Goal: Navigation & Orientation: Find specific page/section

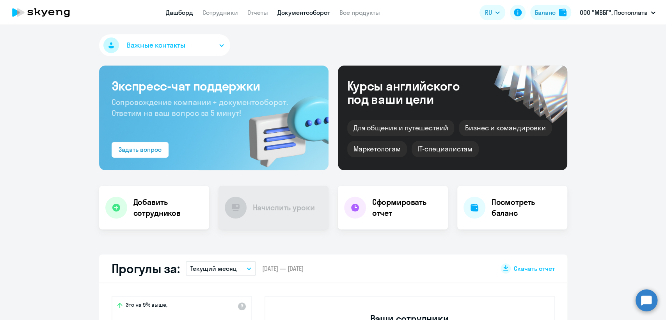
drag, startPoint x: 275, startPoint y: 12, endPoint x: 280, endPoint y: 16, distance: 6.2
click at [278, 15] on nav "Дашборд Сотрудники Отчеты Документооборот Все продукты" at bounding box center [273, 13] width 214 height 10
click at [284, 14] on link "Документооборот" at bounding box center [303, 13] width 53 height 8
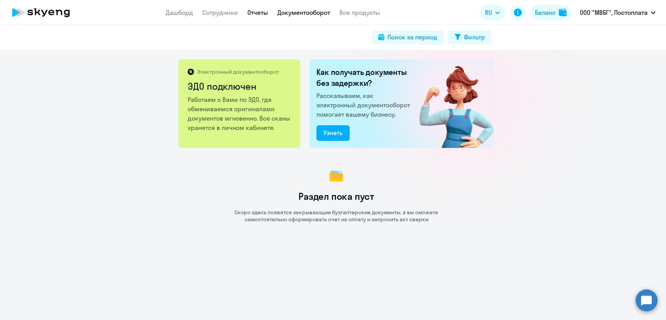
click at [256, 14] on link "Отчеты" at bounding box center [257, 13] width 21 height 8
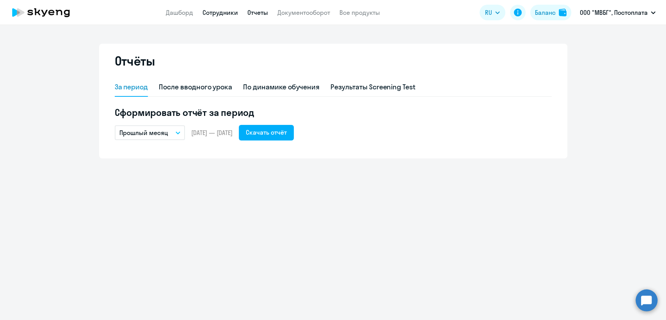
click at [236, 13] on link "Сотрудники" at bounding box center [219, 13] width 35 height 8
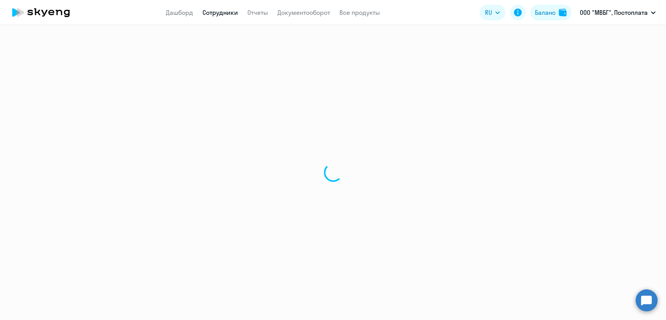
select select "30"
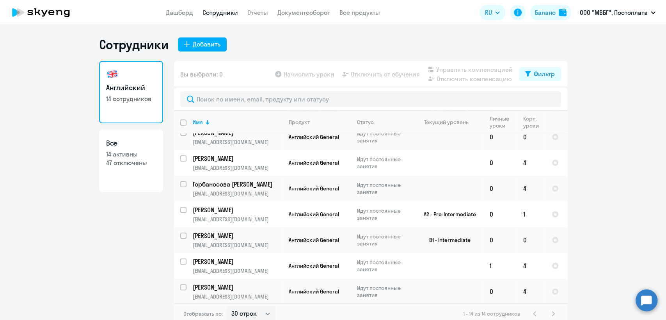
scroll to position [190, 0]
click at [119, 248] on div "Английский 14 сотрудников Все 14 активны 47 отключены" at bounding box center [131, 190] width 64 height 259
